Goal: Find specific page/section: Find specific page/section

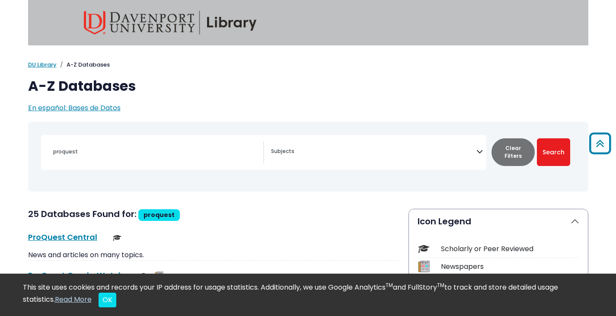
select select "Database Subject Filter"
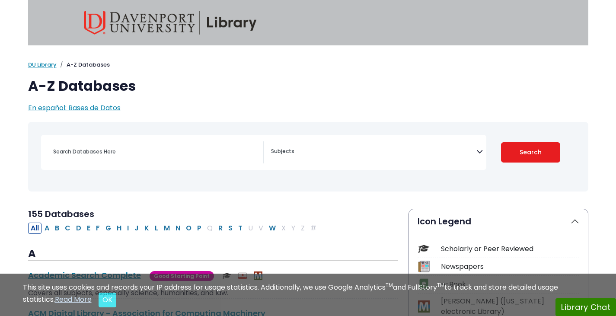
select select "Database Subject Filter"
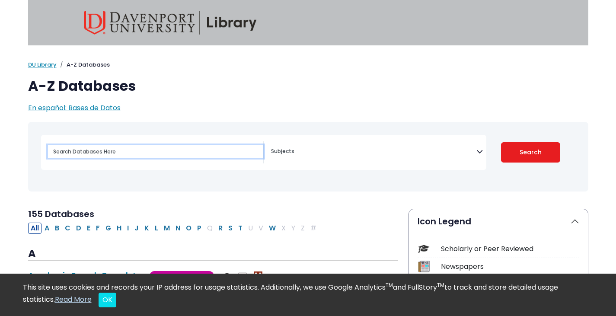
click at [124, 153] on input "Search database by title or keyword" at bounding box center [155, 151] width 215 height 13
type input "proquest"
click at [501, 142] on button "Search" at bounding box center [530, 152] width 59 height 20
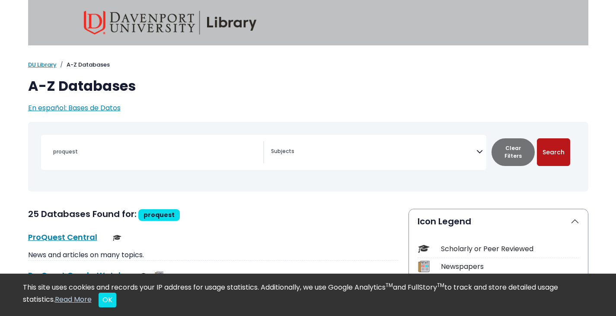
click at [554, 155] on button "Search" at bounding box center [553, 152] width 33 height 28
select select "Database Subject Filter"
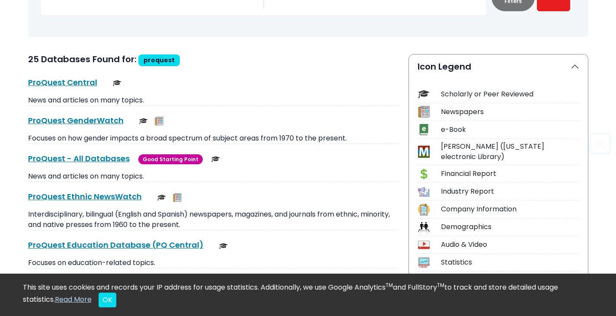
scroll to position [155, 0]
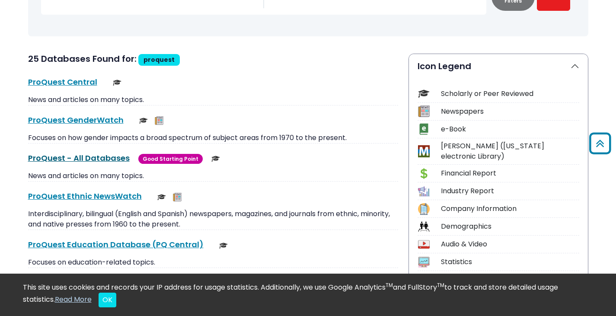
click at [100, 158] on link "ProQuest - All Databases This link opens in a new window" at bounding box center [79, 158] width 102 height 11
